Goal: Find specific page/section: Find specific page/section

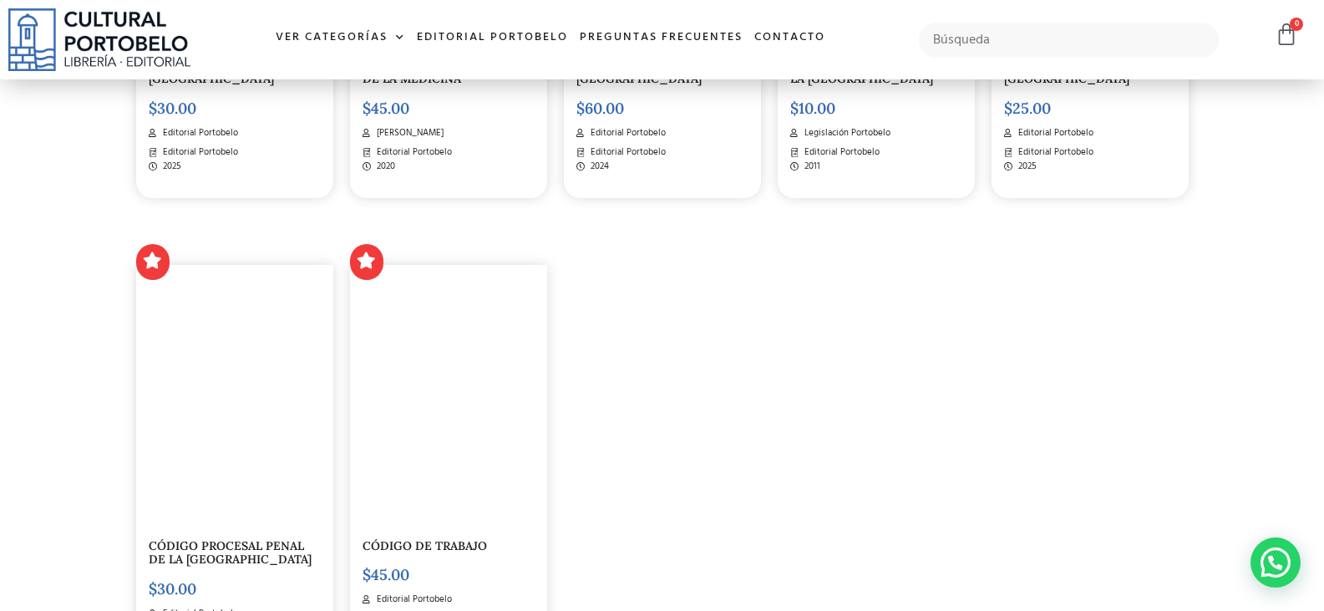
scroll to position [2422, 0]
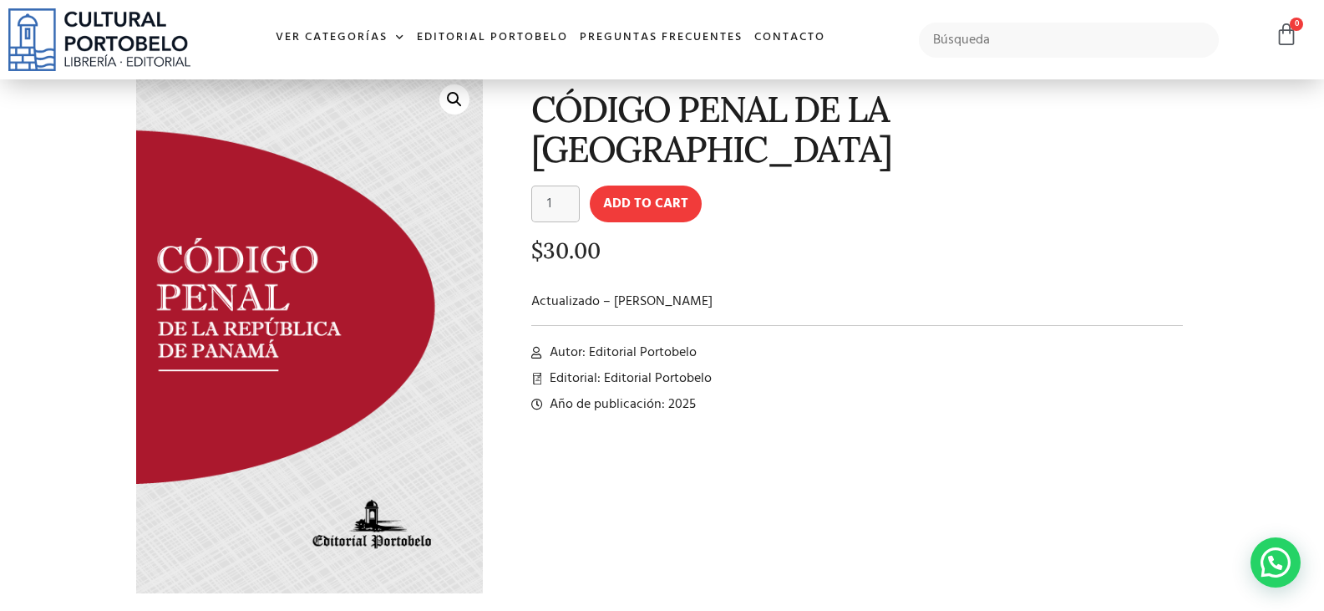
scroll to position [167, 0]
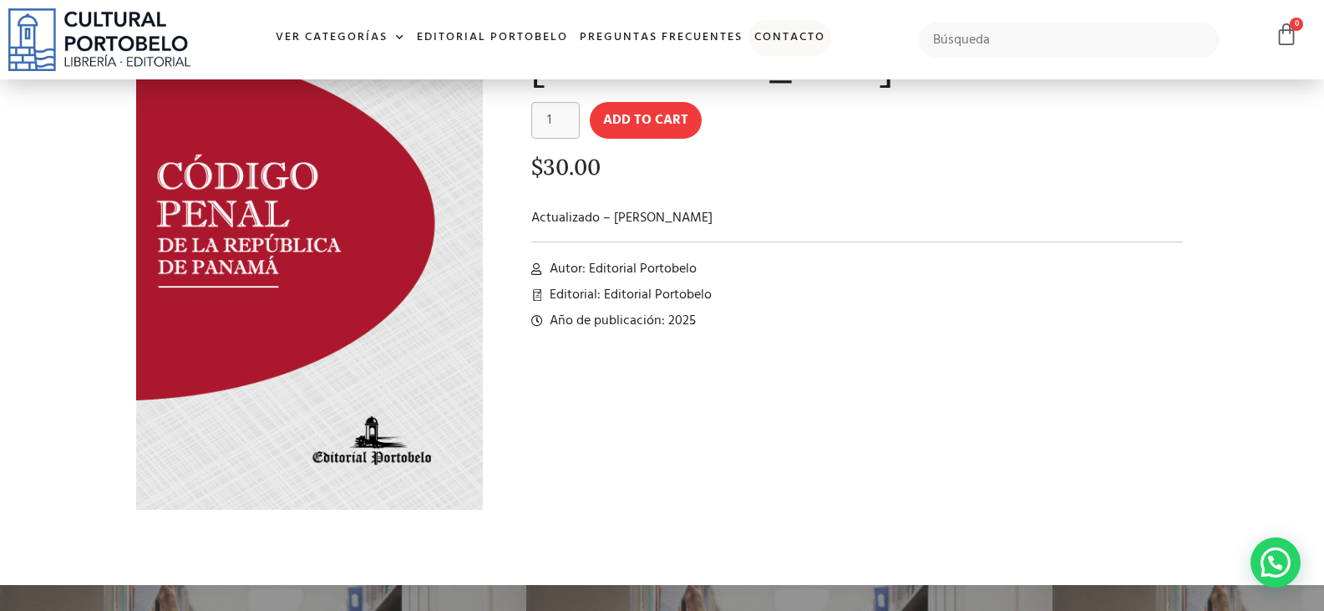
click at [807, 30] on link "Contacto" at bounding box center [790, 38] width 83 height 36
